Goal: Information Seeking & Learning: Understand process/instructions

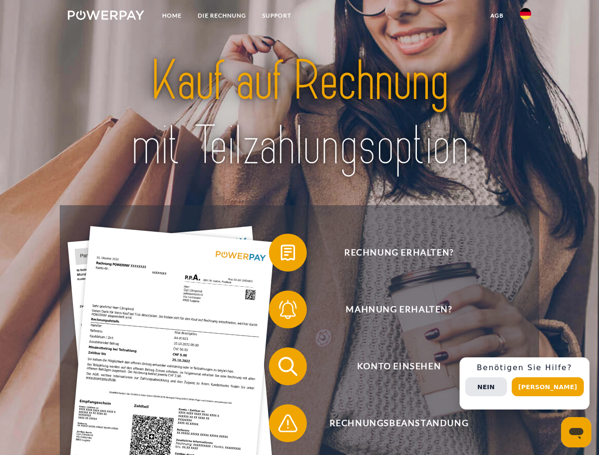
click at [106, 17] on img at bounding box center [106, 14] width 76 height 9
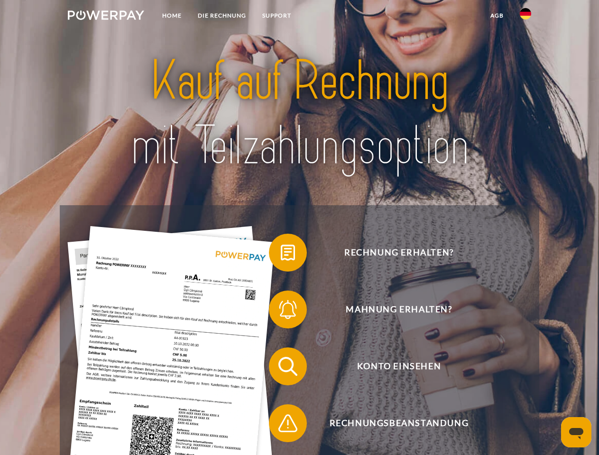
click at [525, 17] on img at bounding box center [525, 13] width 11 height 11
click at [496, 16] on link "agb" at bounding box center [496, 15] width 29 height 17
click at [281, 255] on span at bounding box center [273, 252] width 47 height 47
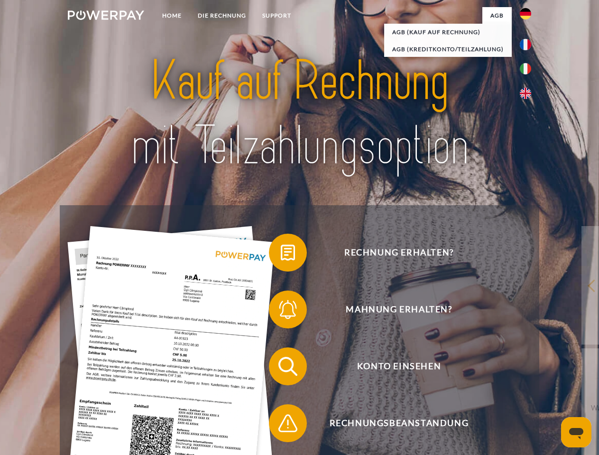
click at [281, 312] on span at bounding box center [273, 309] width 47 height 47
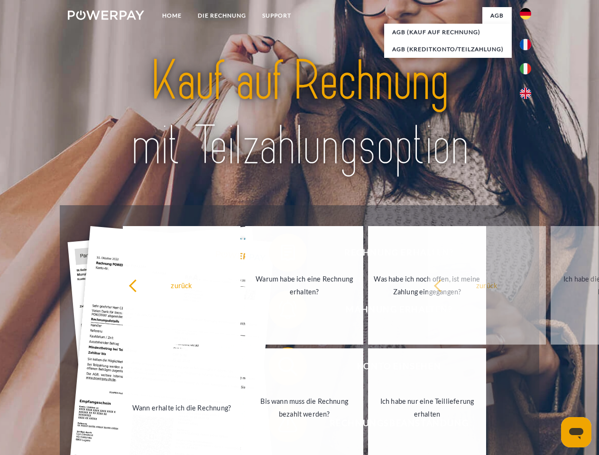
click at [281, 368] on link "Bis wann muss die Rechnung bezahlt werden?" at bounding box center [304, 408] width 118 height 119
click at [281, 425] on link "Bis wann muss die Rechnung bezahlt werden?" at bounding box center [304, 408] width 118 height 119
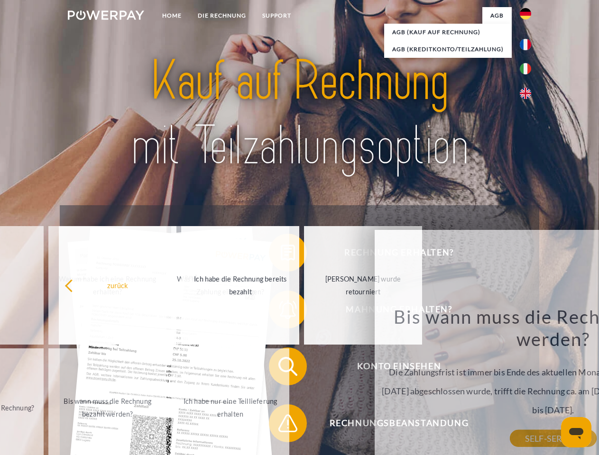
click at [528, 384] on div "Rechnung erhalten? Mahnung erhalten? Konto einsehen" at bounding box center [299, 394] width 479 height 379
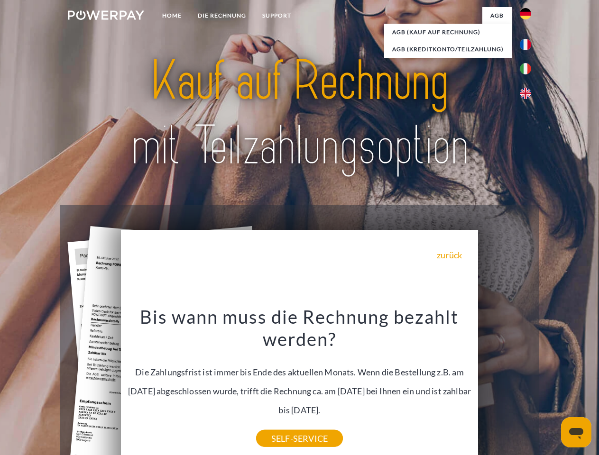
click at [505, 386] on span "Konto einsehen" at bounding box center [399, 367] width 232 height 38
click at [551, 387] on header "Home DIE RECHNUNG SUPPORT" at bounding box center [299, 327] width 599 height 655
